Goal: Find contact information: Find contact information

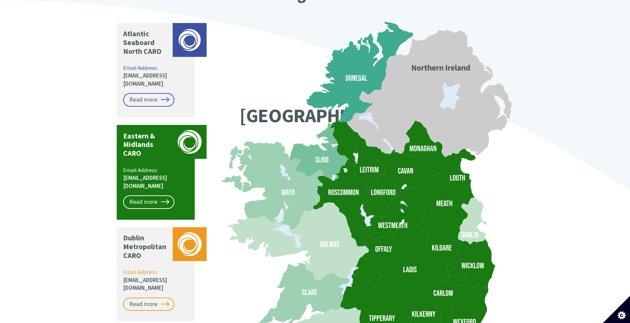
scroll to position [480, 0]
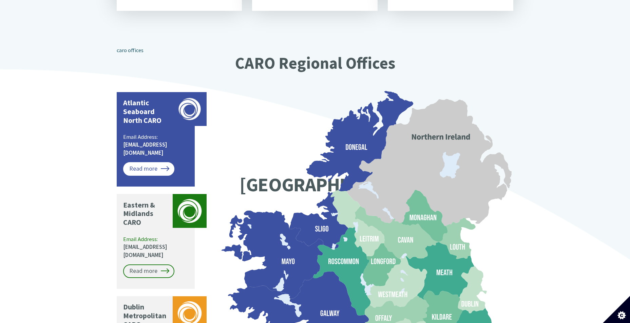
click at [148, 162] on link "Read more" at bounding box center [148, 169] width 51 height 14
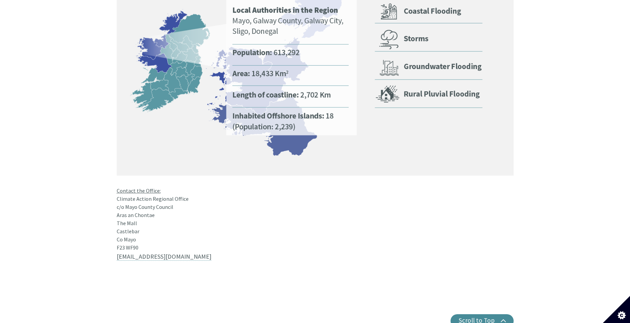
scroll to position [542, 0]
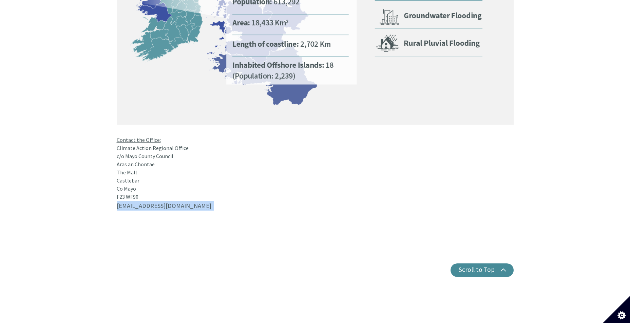
drag, startPoint x: 168, startPoint y: 190, endPoint x: 114, endPoint y: 190, distance: 54.6
drag, startPoint x: 114, startPoint y: 190, endPoint x: 125, endPoint y: 190, distance: 10.8
copy p "[EMAIL_ADDRESS][DOMAIN_NAME]"
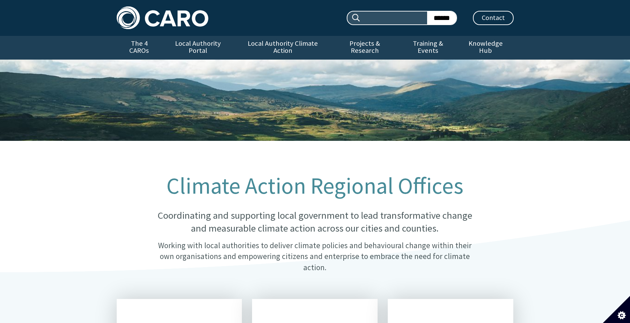
scroll to position [480, 0]
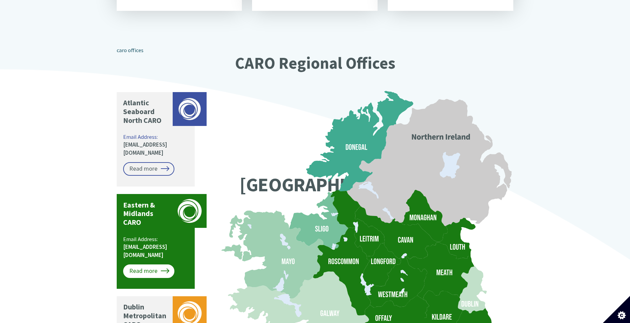
click at [147, 265] on link "Read more" at bounding box center [148, 272] width 51 height 14
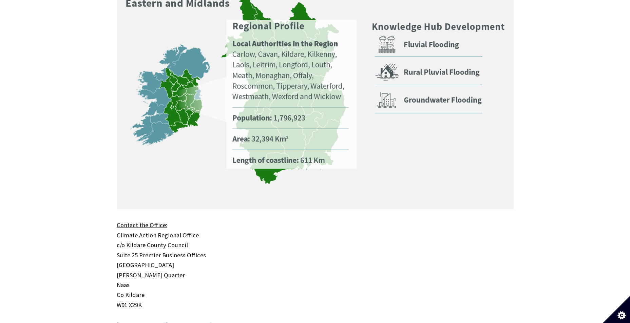
scroll to position [542, 0]
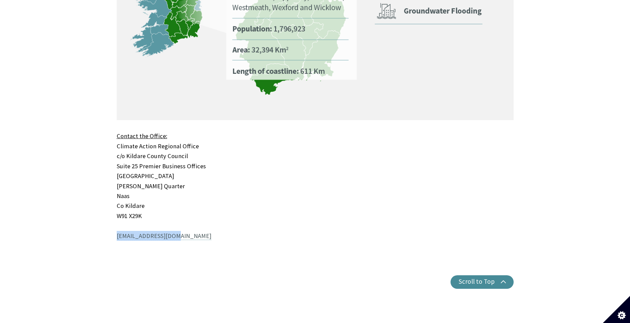
drag, startPoint x: 174, startPoint y: 203, endPoint x: 112, endPoint y: 207, distance: 62.5
drag, startPoint x: 112, startPoint y: 207, endPoint x: 134, endPoint y: 204, distance: 22.2
copy link "caro@kildarecoco.ie"
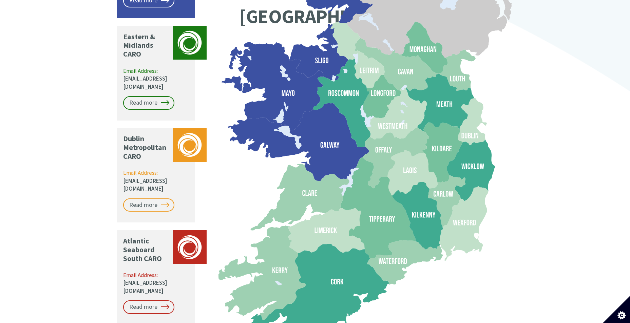
scroll to position [650, 0]
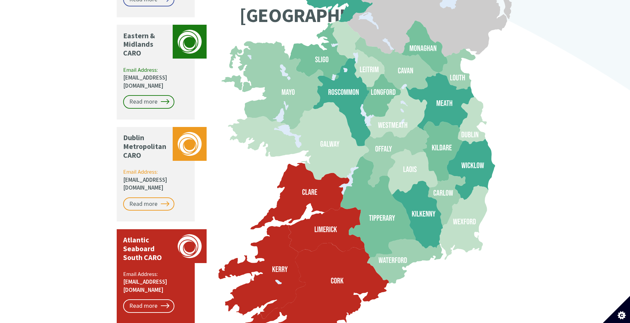
click at [291, 246] on icon at bounding box center [261, 272] width 87 height 95
click at [154, 300] on link "Read more" at bounding box center [148, 307] width 51 height 14
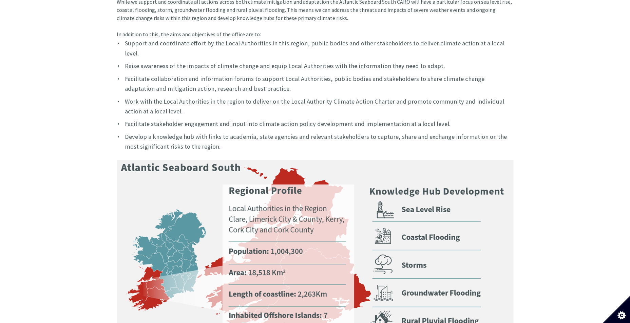
scroll to position [475, 0]
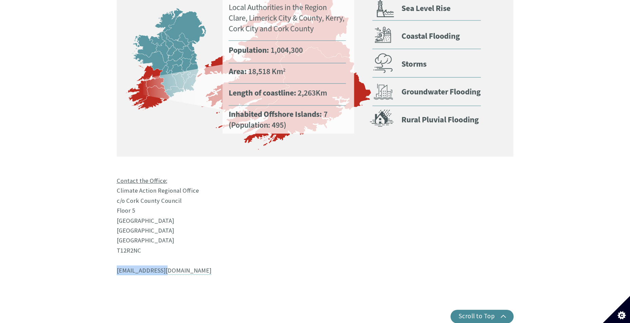
drag, startPoint x: 168, startPoint y: 236, endPoint x: 112, endPoint y: 242, distance: 56.2
click at [112, 242] on div "Home The 4 CAROs Atlantic Seaboard South CARO Atlantic Seaboard South CARO c/o …" at bounding box center [315, 0] width 407 height 647
drag, startPoint x: 112, startPoint y: 242, endPoint x: 130, endPoint y: 239, distance: 18.2
copy link "[EMAIL_ADDRESS][DOMAIN_NAME]"
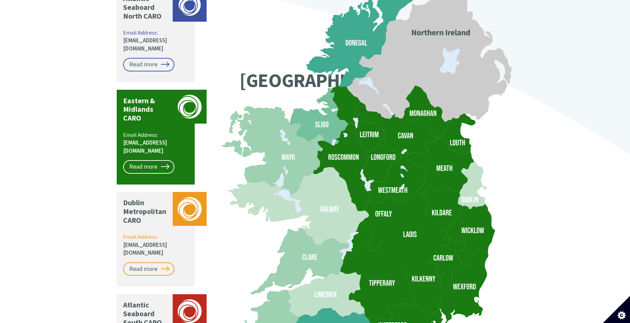
scroll to position [582, 0]
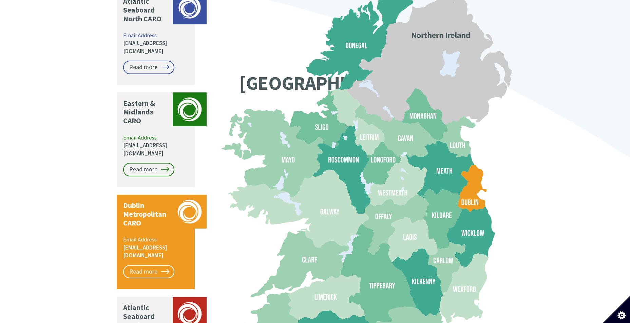
click at [470, 178] on icon at bounding box center [471, 188] width 29 height 47
click at [468, 180] on icon at bounding box center [471, 188] width 29 height 47
click at [162, 265] on link "Read more" at bounding box center [148, 272] width 51 height 14
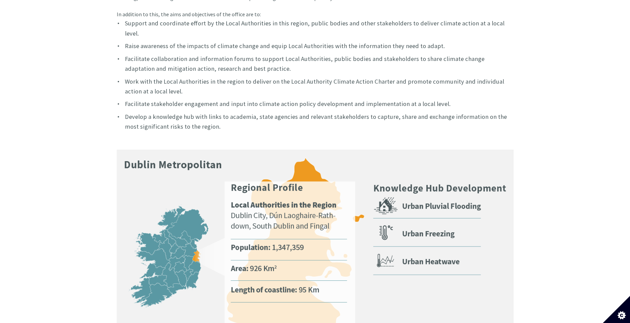
scroll to position [441, 0]
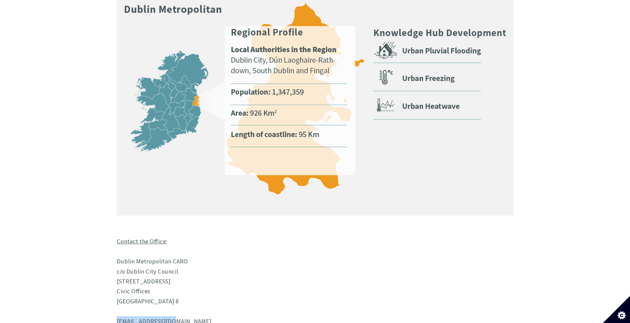
drag, startPoint x: 171, startPoint y: 290, endPoint x: 115, endPoint y: 290, distance: 55.6
click at [115, 290] on div "Home The 4 CAROs [GEOGRAPHIC_DATA] [GEOGRAPHIC_DATA] c/o Dublin City Council Th…" at bounding box center [315, 42] width 407 height 663
drag, startPoint x: 115, startPoint y: 290, endPoint x: 125, endPoint y: 289, distance: 9.5
copy link "[EMAIL_ADDRESS][DOMAIN_NAME]"
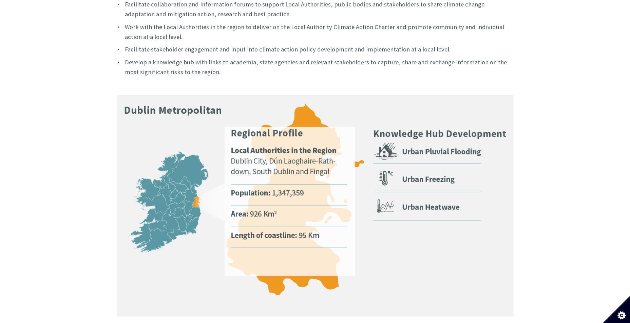
scroll to position [339, 0]
